Goal: Task Accomplishment & Management: Manage account settings

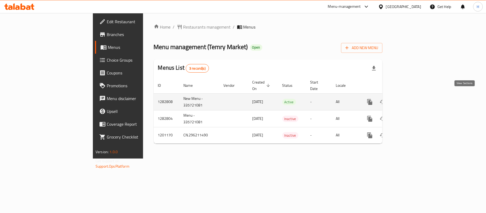
click at [411, 100] on icon "enhanced table" at bounding box center [408, 102] width 5 height 5
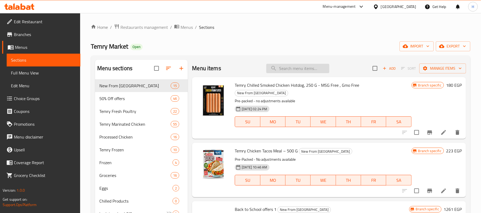
click at [305, 64] on input "search" at bounding box center [297, 68] width 63 height 9
paste input "6223005081278"
type input "6223005081278"
click at [456, 43] on span "export" at bounding box center [453, 46] width 26 height 7
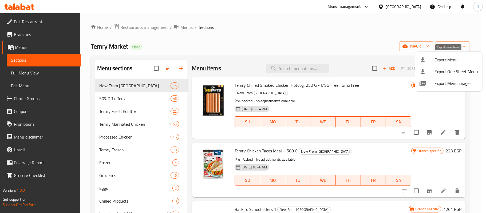
click at [451, 59] on span "Export Menu" at bounding box center [457, 60] width 44 height 6
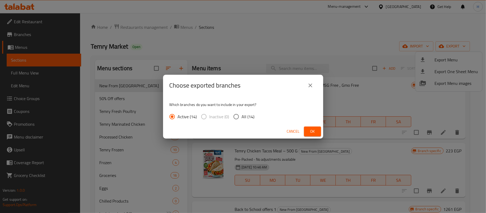
click at [239, 116] on input "All (14)" at bounding box center [236, 116] width 11 height 11
radio input "true"
click at [308, 133] on button "Ok" at bounding box center [312, 132] width 17 height 10
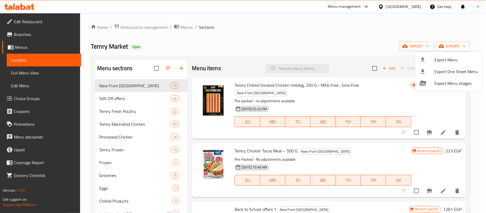
click at [295, 69] on div at bounding box center [243, 106] width 486 height 213
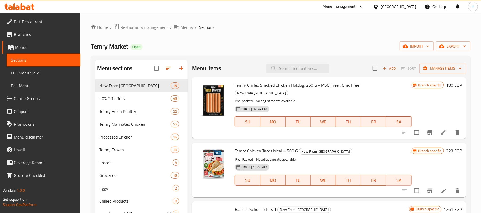
click at [295, 69] on input "search" at bounding box center [297, 68] width 63 height 9
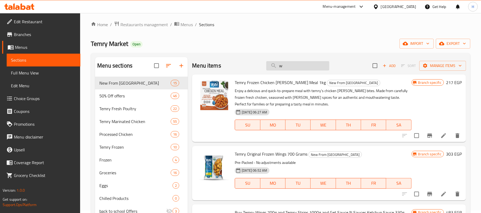
click at [288, 62] on input "w" at bounding box center [297, 65] width 63 height 9
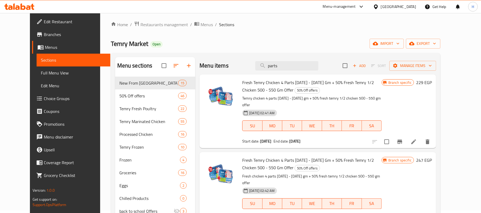
click at [291, 36] on div "Home / Restaurants management / Menus / Sections Temry Market Open import expor…" at bounding box center [276, 147] width 330 height 253
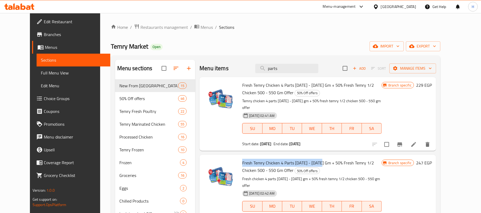
drag, startPoint x: 316, startPoint y: 156, endPoint x: 233, endPoint y: 159, distance: 82.8
click at [240, 159] on div "Fresh Temry Chicken 4 Parts [DATE] - [DATE] Gm + 50% Fresh Temry 1/2 Chicken 50…" at bounding box center [312, 191] width 144 height 69
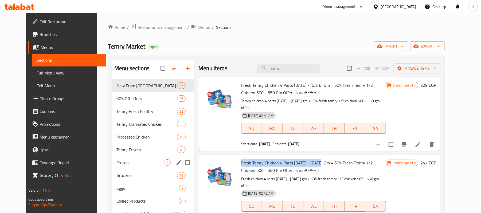
copy span "Fresh Temry Chicken 4 Parts [DATE] - [DATE] Gm"
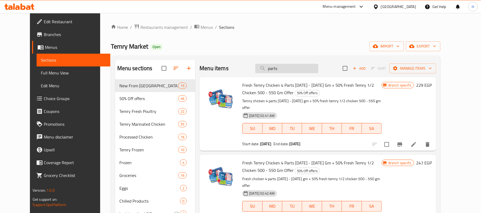
click at [304, 68] on input "parts" at bounding box center [286, 68] width 63 height 9
click at [297, 65] on input "parts" at bounding box center [286, 68] width 63 height 9
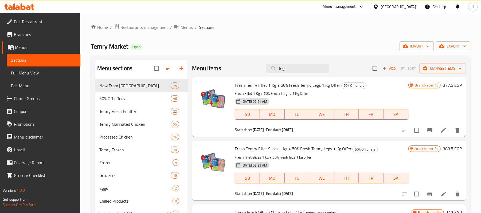
click at [299, 59] on div "Menu sections New From Temry 15 50% Off offers 46 Temry Fresh Poultry 22 Temry …" at bounding box center [280, 167] width 379 height 222
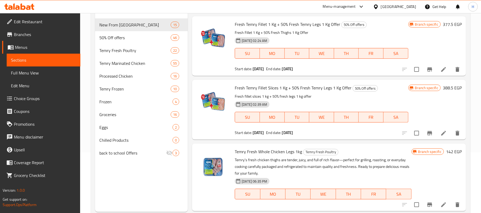
scroll to position [75, 0]
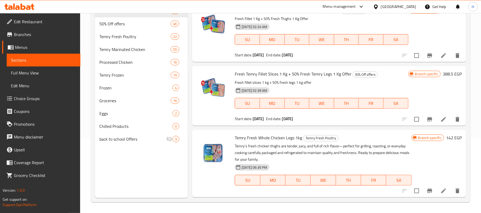
click at [271, 139] on span "Temry Fresh Whole Chicken Legs 1kg" at bounding box center [268, 138] width 67 height 8
copy h6 "Temry Fresh Whole Chicken Legs 1kg"
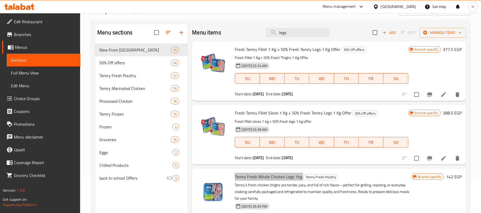
scroll to position [0, 0]
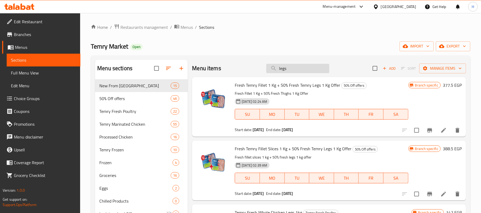
click at [285, 71] on input "legs" at bounding box center [297, 68] width 63 height 9
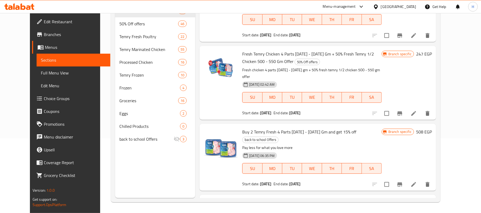
scroll to position [70, 0]
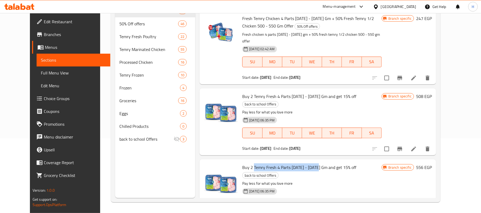
drag, startPoint x: 312, startPoint y: 147, endPoint x: 246, endPoint y: 150, distance: 66.3
click at [246, 163] on span "Buy 2 Temry Fresh 4 Parts [DATE] - [DATE] Gm and get 15% off" at bounding box center [299, 167] width 114 height 8
copy span "Temry Fresh 4 Parts [DATE] - [DATE] Gm"
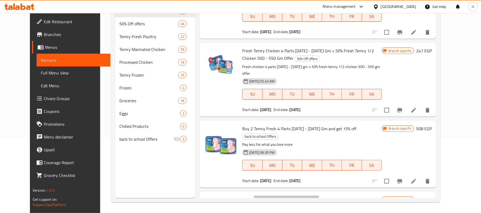
scroll to position [0, 0]
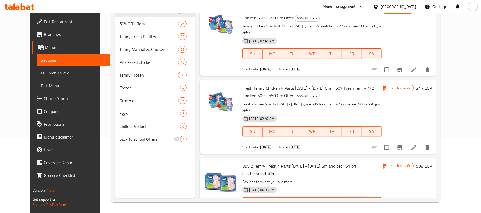
click at [356, 101] on p "Fresh chicken 4 parts [DATE] - [DATE] gm + 50% fresh temry 1/2 chicken 500 - 55…" at bounding box center [311, 107] width 139 height 13
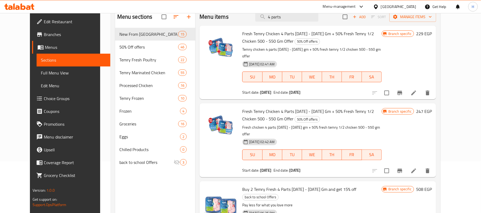
scroll to position [40, 0]
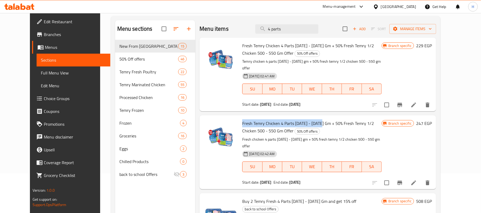
drag, startPoint x: 235, startPoint y: 116, endPoint x: 316, endPoint y: 119, distance: 81.2
click at [316, 119] on span "Fresh Temry Chicken 4 Parts [DATE] - [DATE] Gm + 50% Fresh Temry 1/2 Chicken 50…" at bounding box center [308, 126] width 132 height 15
copy span "Fresh Temry Chicken 4 Parts [DATE] - [DATE] Gm"
click at [293, 30] on input "4 parts" at bounding box center [286, 28] width 63 height 9
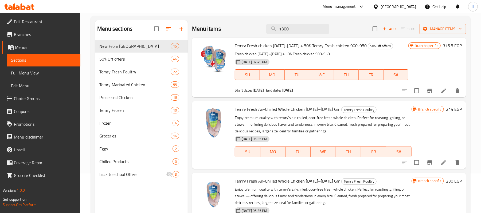
click at [339, 121] on p "Enjoy premium quality with temry’s air-chilled, odor-free fresh whole chicken. …" at bounding box center [323, 125] width 176 height 20
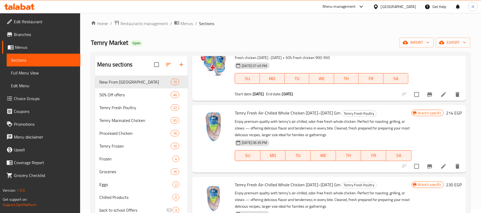
scroll to position [0, 0]
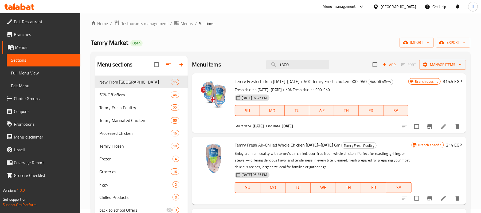
click at [259, 145] on span "Temry Fresh Air-Chilled Whole Chicken [DATE]–[DATE] Gm" at bounding box center [287, 145] width 105 height 8
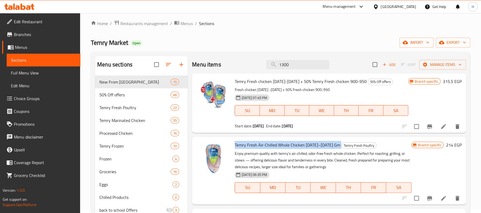
click at [259, 145] on span "Temry Fresh Air-Chilled Whole Chicken [DATE]–[DATE] Gm" at bounding box center [287, 145] width 105 height 8
copy h6 "Temry Fresh Air-Chilled Whole Chicken [DATE]–[DATE] Gm"
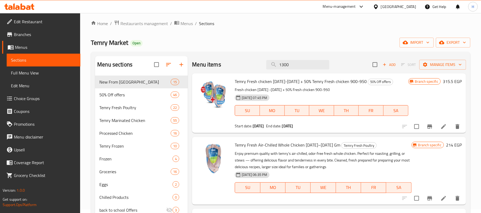
click at [304, 159] on p "Enjoy premium quality with temry’s air-chilled, odor-free fresh whole chicken. …" at bounding box center [323, 160] width 176 height 20
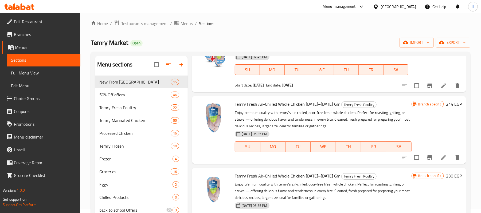
scroll to position [65, 0]
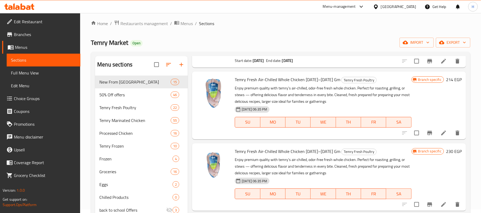
click at [294, 152] on span "Temry Fresh Air-Chilled Whole Chicken [DATE]–[DATE] Gm" at bounding box center [287, 151] width 105 height 8
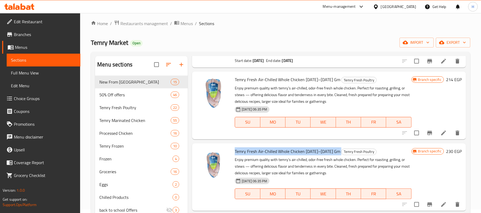
click at [294, 152] on span "Temry Fresh Air-Chilled Whole Chicken [DATE]–[DATE] Gm" at bounding box center [287, 151] width 105 height 8
copy h6 "Temry Fresh Air-Chilled Whole Chicken [DATE]–[DATE] Gm"
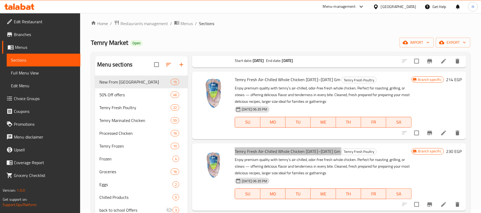
scroll to position [75, 0]
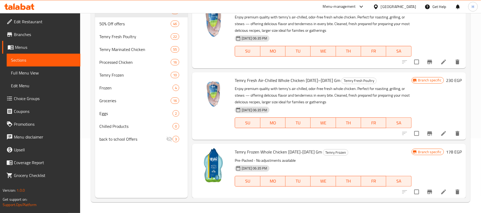
click at [290, 149] on span "Temry Frozen Whole Chicken [DATE]-[DATE] Gm" at bounding box center [278, 152] width 87 height 8
copy h6 "Temry Frozen Whole Chicken [DATE]-[DATE] Gm"
click at [304, 100] on p "Enjoy premium quality with temry’s air-chilled, odor-free fresh whole chicken. …" at bounding box center [323, 95] width 176 height 20
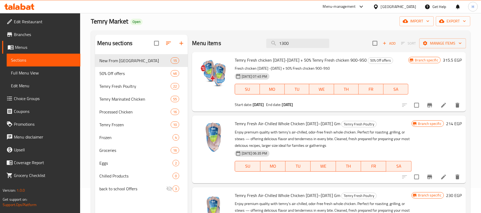
scroll to position [0, 0]
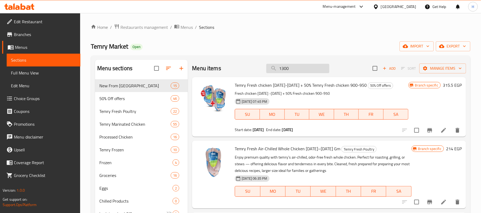
click at [298, 72] on input "1300" at bounding box center [297, 68] width 63 height 9
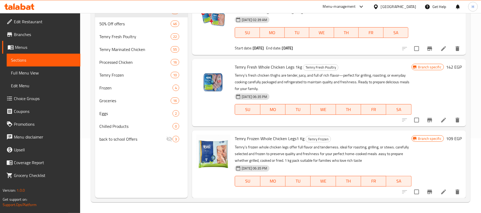
scroll to position [75, 0]
drag, startPoint x: 264, startPoint y: 139, endPoint x: 296, endPoint y: 141, distance: 32.1
click at [296, 141] on span "Temry Frozen Whole Chicken Legs1 Kg" at bounding box center [270, 139] width 70 height 8
click at [268, 141] on span "Temry Frozen Whole Chicken Legs1 Kg" at bounding box center [270, 139] width 70 height 8
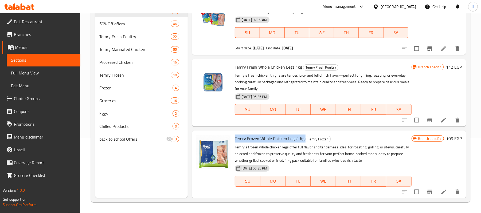
click at [268, 141] on span "Temry Frozen Whole Chicken Legs1 Kg" at bounding box center [270, 139] width 70 height 8
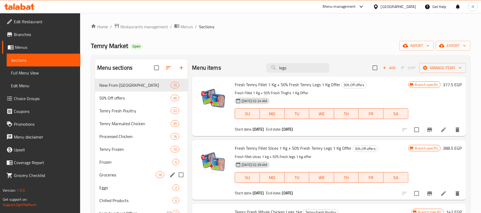
scroll to position [0, 0]
click at [292, 89] on span "Fresh Temry Fillet 1 Kg + 50% Fresh Temry Legs 1 Kg Offer" at bounding box center [287, 85] width 105 height 8
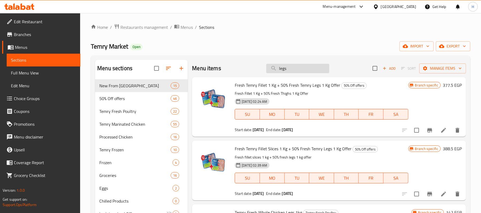
click at [320, 72] on input "legs" at bounding box center [297, 68] width 63 height 9
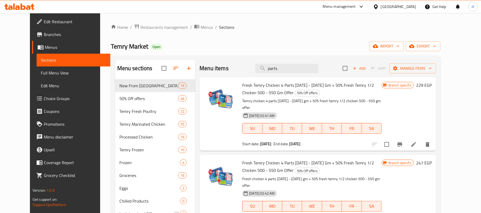
click at [298, 161] on h6 "Fresh Temry Chicken 4 Parts [DATE] - [DATE] Gm + 50% Fresh Temry 1/2 Chicken 50…" at bounding box center [311, 166] width 139 height 15
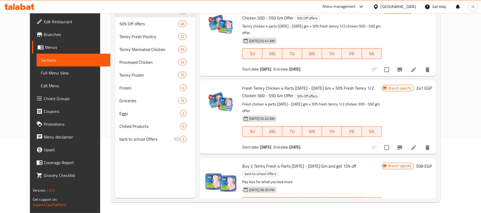
click at [277, 144] on span "End date:" at bounding box center [280, 147] width 15 height 7
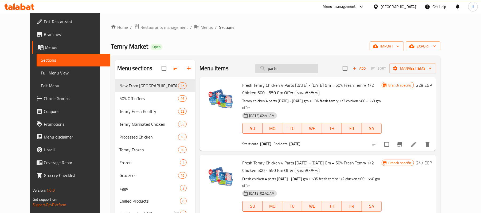
click at [294, 69] on input "parts" at bounding box center [286, 68] width 63 height 9
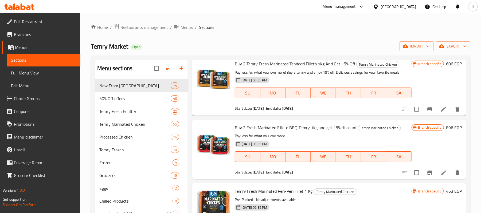
scroll to position [984, 0]
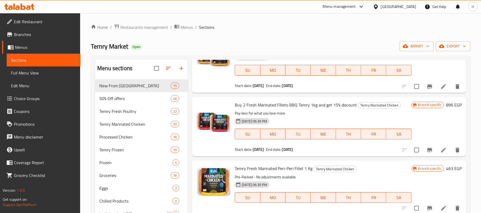
click at [298, 170] on span "Temry Fresh Marinated Peri-Peri Fillet 1 Kg" at bounding box center [274, 168] width 78 height 8
copy span "Fillet"
click at [273, 177] on p "Pre-Packed - No adjustments available" at bounding box center [323, 177] width 176 height 7
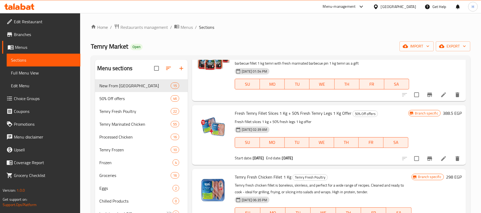
scroll to position [178, 0]
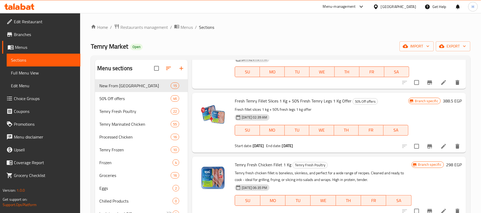
click at [280, 163] on span "Temry Fresh Chicken Fillet 1 Kg" at bounding box center [263, 165] width 57 height 8
copy h6 "Temry Fresh Chicken Fillet 1 Kg"
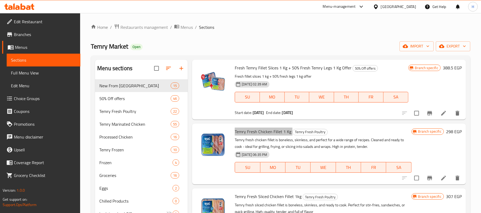
scroll to position [249, 0]
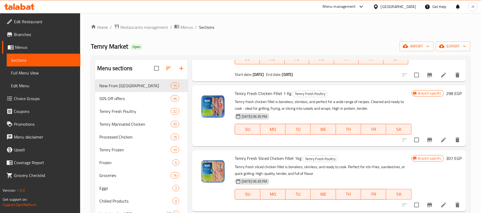
click at [264, 157] on span "Temry Fresh Sliced Chicken Fillet 1kg" at bounding box center [268, 158] width 67 height 8
copy h6 "Temry Fresh Sliced Chicken Fillet 1kg"
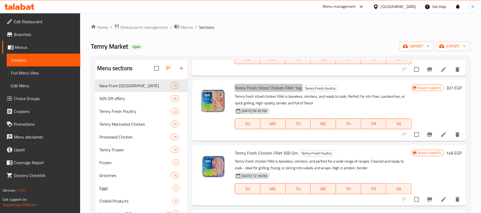
scroll to position [320, 0]
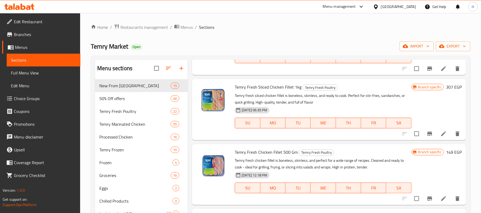
click at [273, 153] on span "Temry Fresh Chicken Fillet 500 Gm" at bounding box center [266, 152] width 63 height 8
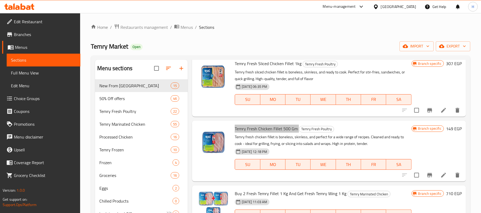
scroll to position [427, 0]
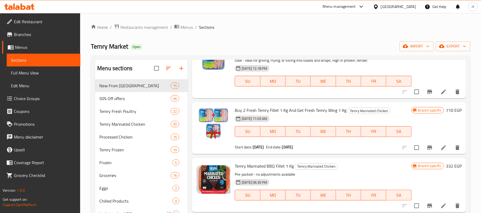
click at [271, 166] on span "Temry Marinated BBQ Fillet 1 Kg" at bounding box center [264, 166] width 59 height 8
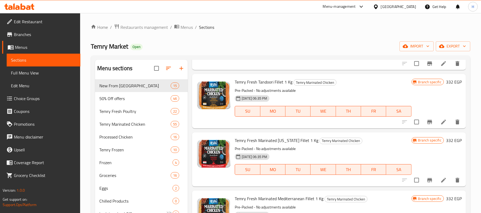
scroll to position [534, 0]
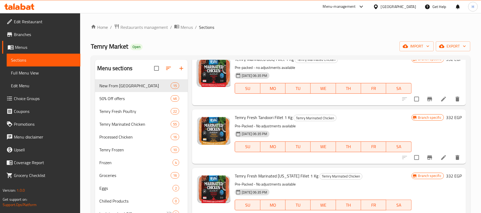
click at [274, 118] on span "Temry Fresh Tandoori Fillet 1 Kg" at bounding box center [264, 117] width 58 height 8
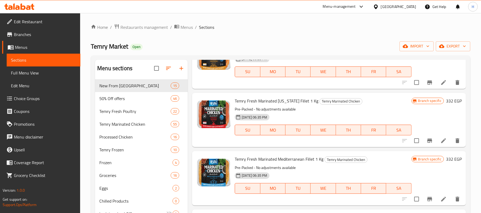
scroll to position [619, 0]
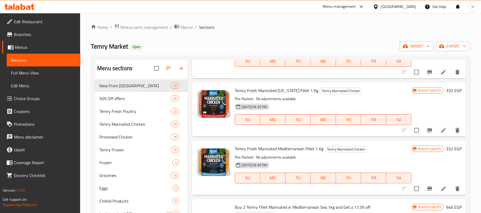
click at [268, 90] on span "Temry Fresh Marinated [US_STATE] Fillet 1 Kg" at bounding box center [277, 90] width 84 height 8
click at [267, 147] on span "Temry Fresh Marinated Mediterranean Fillet 1 Kg" at bounding box center [279, 149] width 89 height 8
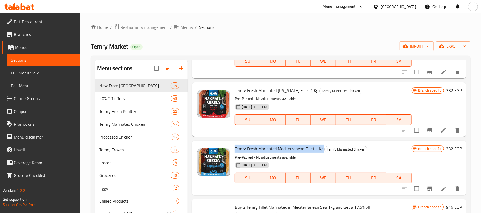
click at [267, 147] on span "Temry Fresh Marinated Mediterranean Fillet 1 Kg" at bounding box center [279, 149] width 89 height 8
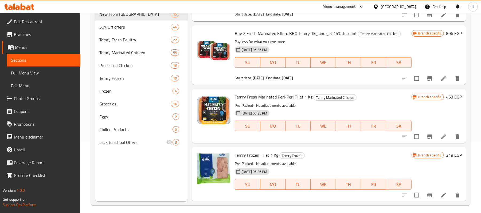
scroll to position [75, 0]
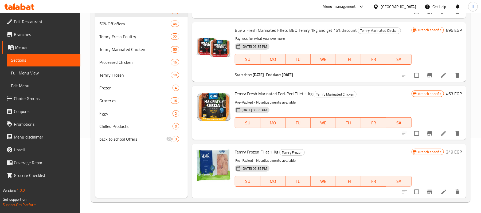
click at [273, 94] on span "Temry Fresh Marinated Peri-Peri Fillet 1 Kg" at bounding box center [274, 94] width 78 height 8
click at [256, 152] on span "Temry Frozen Fillet 1 Kg" at bounding box center [257, 152] width 44 height 8
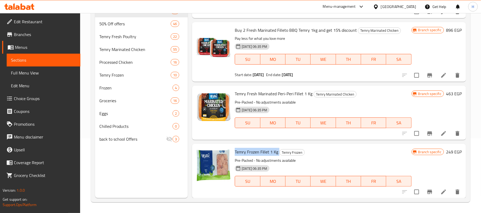
click at [256, 152] on span "Temry Frozen Fillet 1 Kg" at bounding box center [257, 152] width 44 height 8
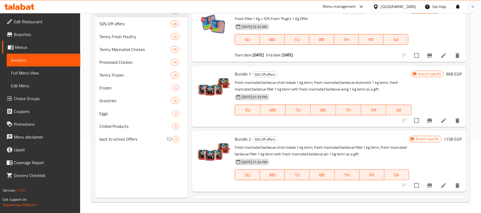
scroll to position [0, 0]
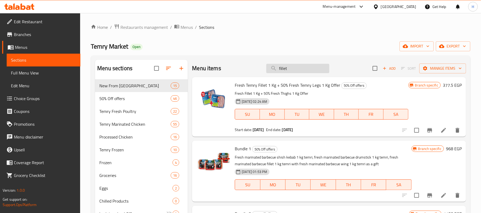
click at [313, 67] on input "fillet" at bounding box center [297, 68] width 63 height 9
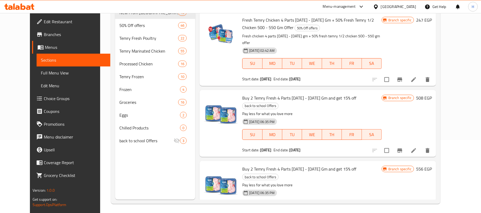
scroll to position [75, 0]
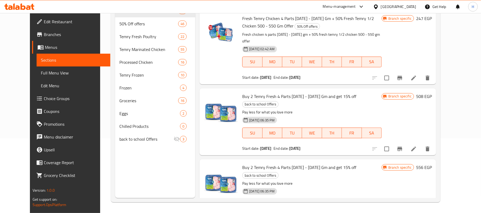
click at [279, 163] on span "Buy 2 Temry Fresh 4 Parts [DATE] - [DATE] Gm and get 15% off" at bounding box center [299, 167] width 114 height 8
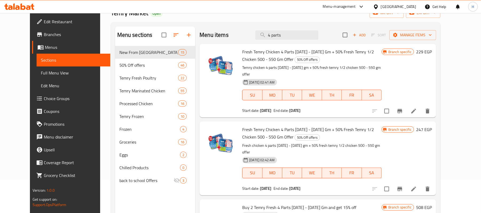
scroll to position [0, 0]
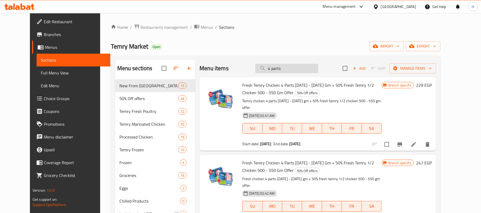
click at [296, 72] on input "4 parts" at bounding box center [286, 68] width 63 height 9
paste input "shish"
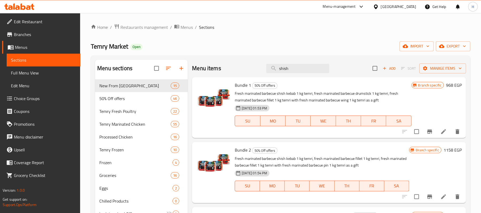
click at [293, 139] on div "Menu items shish Add Sort Manage items Bundle 1 50% Off offers Fresh marinated …" at bounding box center [327, 166] width 278 height 213
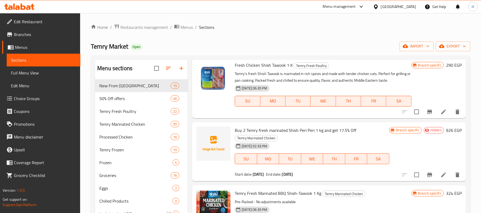
scroll to position [199, 0]
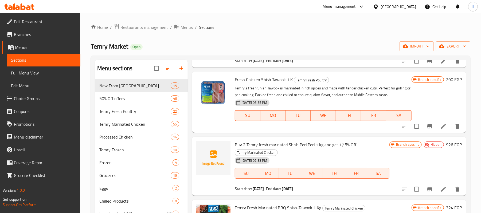
click at [281, 78] on span "Fresh Chicken Shish Tawook 1 K" at bounding box center [264, 80] width 58 height 8
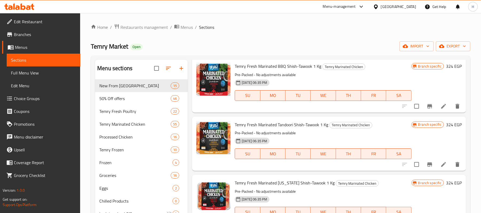
scroll to position [327, 0]
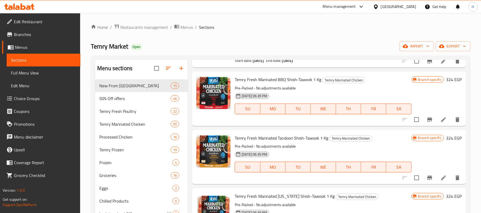
click at [267, 83] on span "Temry Fresh Marinated BBQ Shish-Tawook 1 Kg" at bounding box center [278, 80] width 86 height 8
click at [303, 140] on span "Temry Fresh Marinated Tandoori Shish-Tawook 1 Kg" at bounding box center [281, 138] width 93 height 8
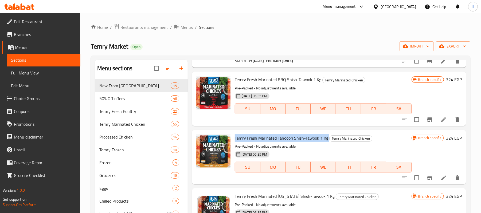
click at [303, 140] on span "Temry Fresh Marinated Tandoori Shish-Tawook 1 Kg" at bounding box center [281, 138] width 93 height 8
click at [318, 195] on span "Temry Fresh Marinated [US_STATE] Shish-Tawook 1 Kg" at bounding box center [285, 196] width 100 height 8
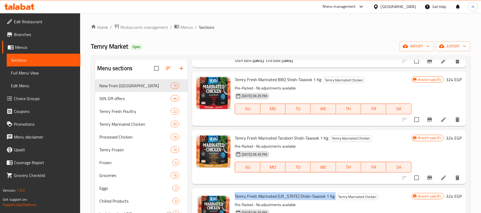
click at [318, 195] on span "Temry Fresh Marinated [US_STATE] Shish-Tawook 1 Kg" at bounding box center [285, 196] width 100 height 8
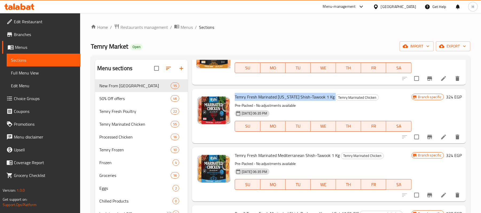
scroll to position [427, 0]
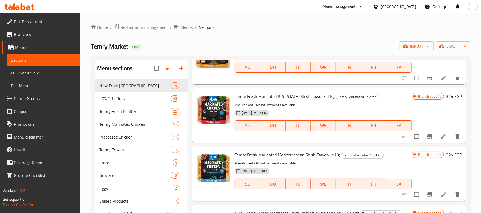
click at [259, 155] on span "Temry Fresh Marinated Mediterranean Shish-Tawook 1 Kg" at bounding box center [287, 155] width 105 height 8
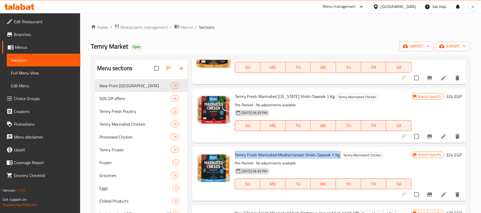
click at [259, 155] on span "Temry Fresh Marinated Mediterranean Shish-Tawook 1 Kg" at bounding box center [287, 155] width 105 height 8
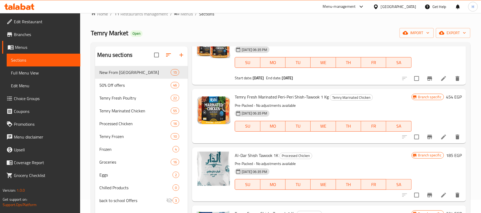
scroll to position [14, 0]
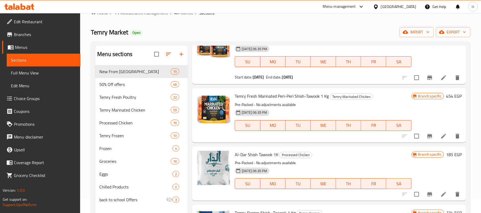
click at [260, 97] on span "Temry Fresh Marinated Peri-Peri Shish-Tawook 1 Kg" at bounding box center [282, 96] width 94 height 8
click at [245, 157] on span "Al-Dar Shish Tawook 1K" at bounding box center [257, 155] width 44 height 8
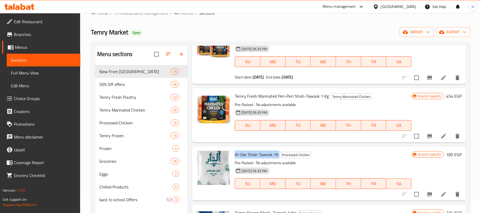
click at [245, 157] on span "Al-Dar Shish Tawook 1K" at bounding box center [257, 155] width 44 height 8
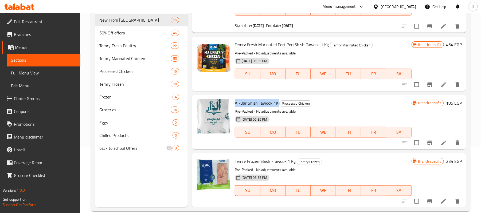
scroll to position [75, 0]
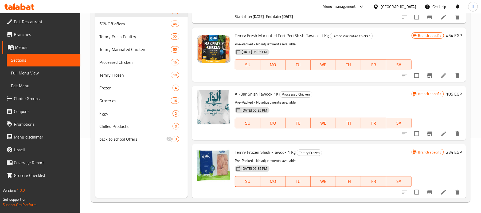
click at [249, 155] on span "Temry Frozen Shish -Tawook 1 Kg" at bounding box center [265, 152] width 61 height 8
click at [310, 112] on div "[DATE] 06:35 PM SU MO TU WE TH FR SA" at bounding box center [323, 119] width 181 height 29
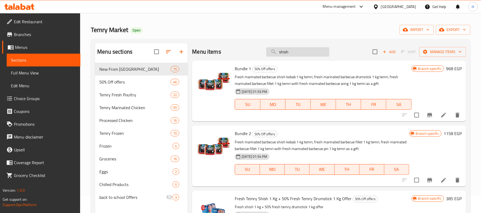
scroll to position [0, 0]
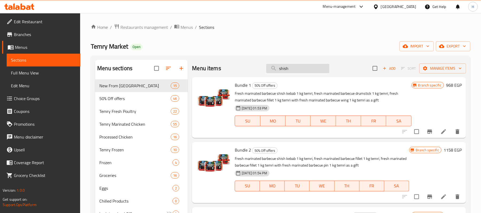
click at [294, 72] on input "shish" at bounding box center [297, 68] width 63 height 9
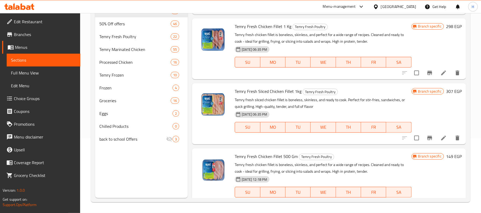
scroll to position [112, 0]
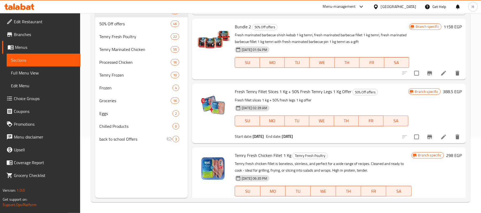
click at [310, 104] on div "[DATE] 02:39 AM SU MO TU WE TH FR SA" at bounding box center [322, 117] width 178 height 29
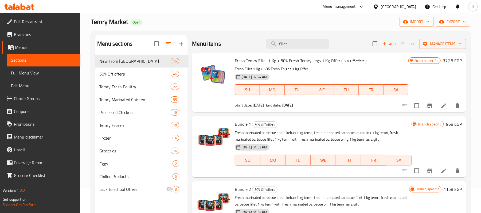
scroll to position [0, 0]
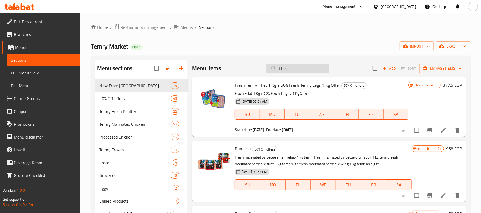
click at [302, 68] on input "fillet" at bounding box center [297, 68] width 63 height 9
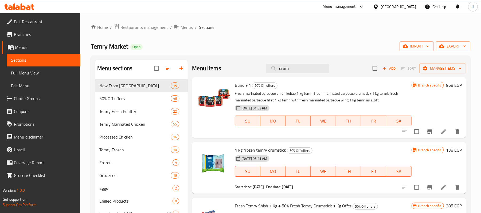
click at [308, 147] on h6 "1 kg frozen temry drumstick 50% Off offers" at bounding box center [323, 149] width 176 height 7
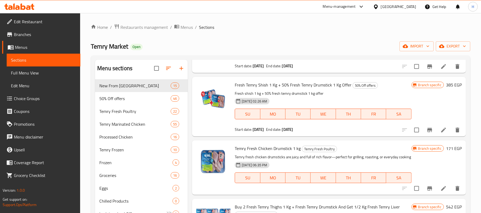
scroll to position [107, 0]
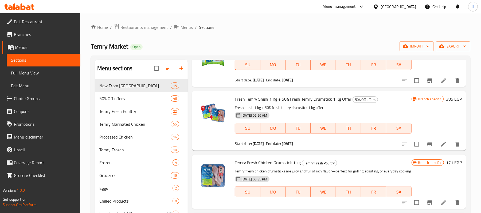
click at [267, 107] on p "Fresh shish 1 kg + 50% fresh temry drumstick 1 kg offer" at bounding box center [323, 107] width 176 height 7
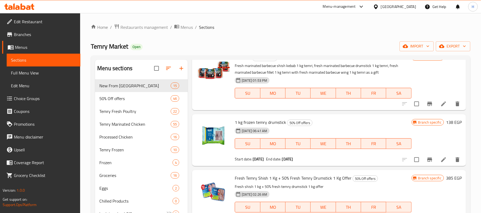
scroll to position [28, 0]
click at [274, 122] on span "1 kg frozen temry drumstick" at bounding box center [260, 122] width 51 height 8
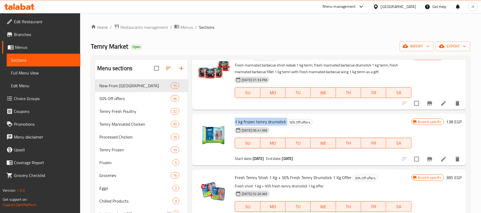
click at [274, 122] on span "1 kg frozen temry drumstick" at bounding box center [260, 122] width 51 height 8
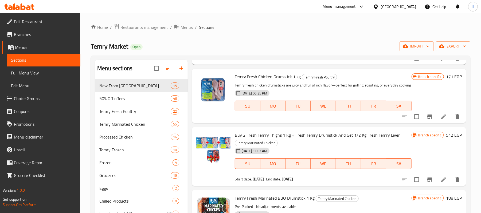
scroll to position [199, 0]
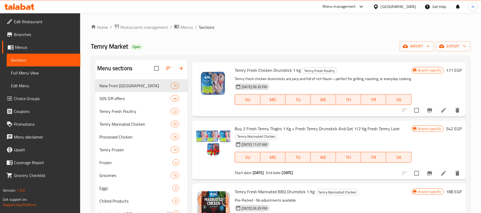
click at [245, 69] on span "Temry Fresh Chicken Drumstick 1 kg" at bounding box center [268, 70] width 66 height 8
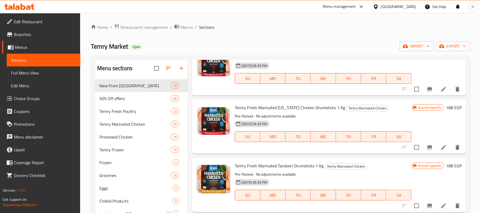
scroll to position [327, 0]
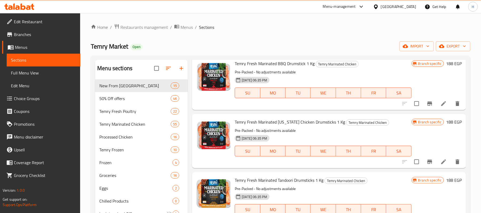
click at [252, 68] on span "Temry Fresh Marinated BBQ Drumstick 1 Kg" at bounding box center [275, 64] width 80 height 8
click at [300, 126] on span "Temry Fresh Marinated [US_STATE] Chicken Drumsticks 1 Kg" at bounding box center [290, 122] width 110 height 8
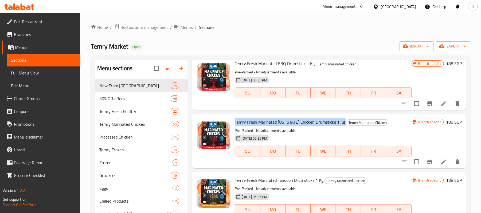
click at [300, 126] on span "Temry Fresh Marinated [US_STATE] Chicken Drumsticks 1 Kg" at bounding box center [290, 122] width 110 height 8
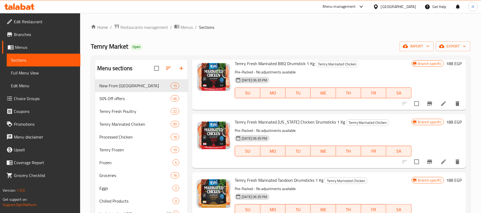
click at [278, 184] on span "Temry Fresh Marinated Tandoori Drumsticks 1 Kg" at bounding box center [279, 180] width 89 height 8
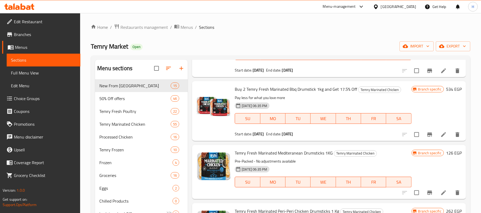
scroll to position [541, 0]
click at [303, 156] on span "Temry Fresh Marinated Mediteranean Drumsticks 1KG" at bounding box center [284, 152] width 98 height 8
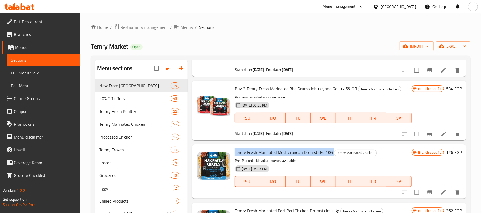
click at [303, 156] on span "Temry Fresh Marinated Mediteranean Drumsticks 1KG" at bounding box center [284, 152] width 98 height 8
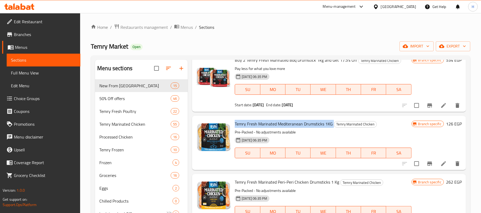
scroll to position [584, 0]
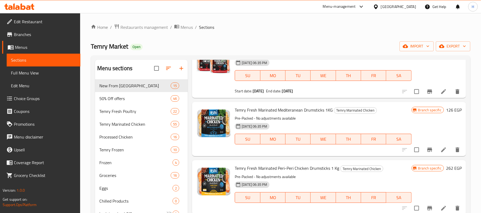
click at [297, 172] on span "Temry Fresh Marinated Peri-Peri Chicken Drumsticks 1 Kg" at bounding box center [287, 168] width 104 height 8
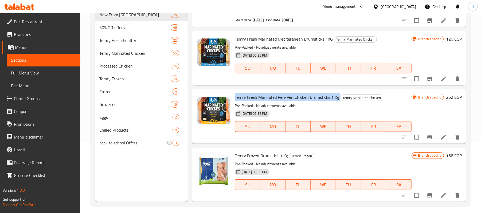
scroll to position [75, 0]
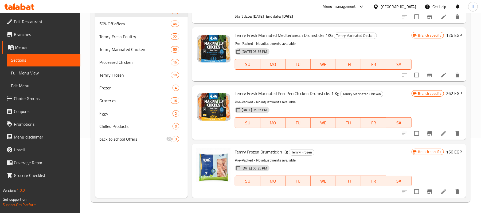
click at [273, 154] on span "Temry Frozen Drumstick 1 Kg" at bounding box center [261, 152] width 53 height 8
click at [232, 136] on div at bounding box center [213, 113] width 38 height 50
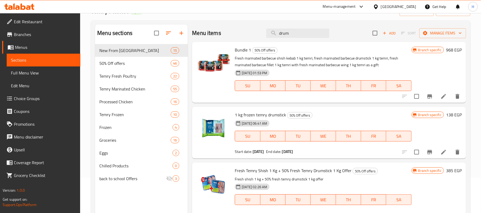
scroll to position [0, 0]
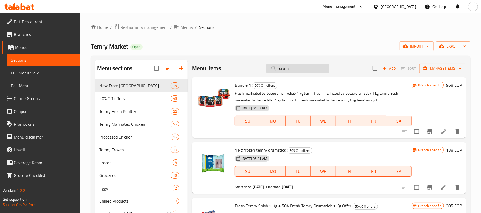
click at [292, 71] on input "drum" at bounding box center [297, 68] width 63 height 9
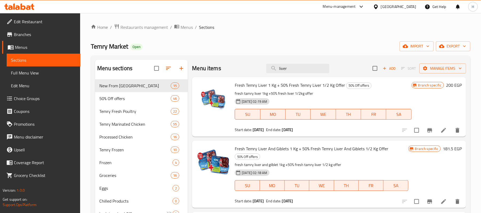
click at [283, 159] on h6 "Fresh Temry Liver And Giblets 1 Kg + 50% Fresh Temry Liver And Giblets 1/2 Kg O…" at bounding box center [321, 152] width 173 height 15
click at [293, 68] on input "liver" at bounding box center [297, 68] width 63 height 9
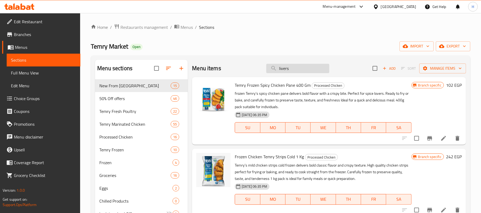
click at [312, 72] on input "livers" at bounding box center [297, 68] width 63 height 9
type input "liver"
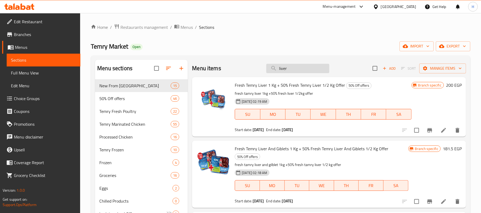
click at [288, 67] on input "liver" at bounding box center [297, 68] width 63 height 9
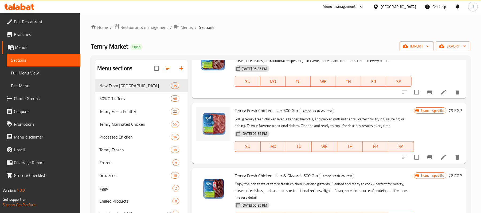
scroll to position [320, 0]
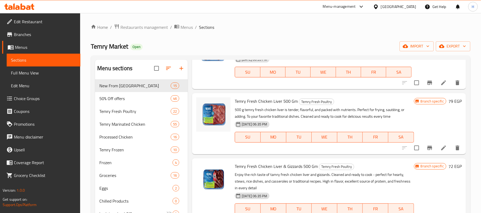
click at [270, 105] on span "Temry Fresh Chicken Liver 500 Gm" at bounding box center [266, 101] width 63 height 8
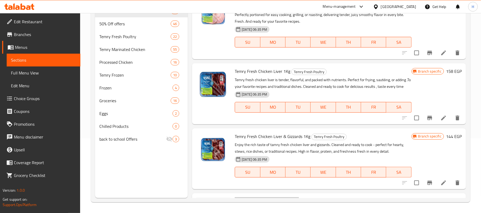
scroll to position [178, 0]
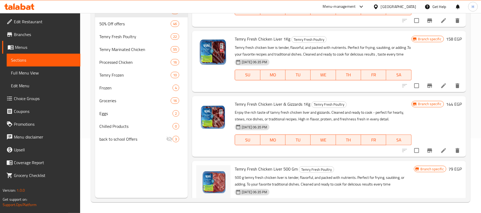
click at [262, 40] on span "Temry Fresh Chicken Liver 1Kg" at bounding box center [263, 39] width 56 height 8
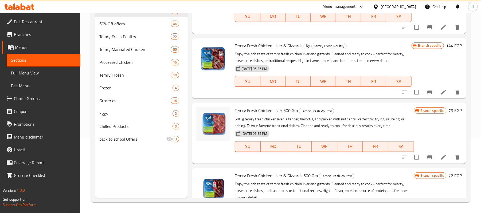
scroll to position [249, 0]
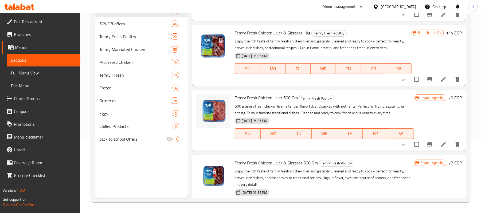
click at [283, 102] on span "Temry Fresh Chicken Liver 500 Gm" at bounding box center [266, 98] width 63 height 8
